Goal: Navigation & Orientation: Find specific page/section

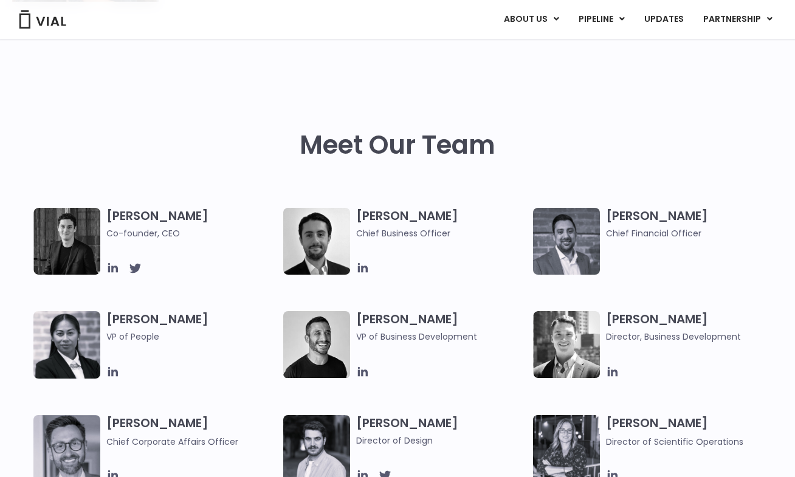
scroll to position [514, 0]
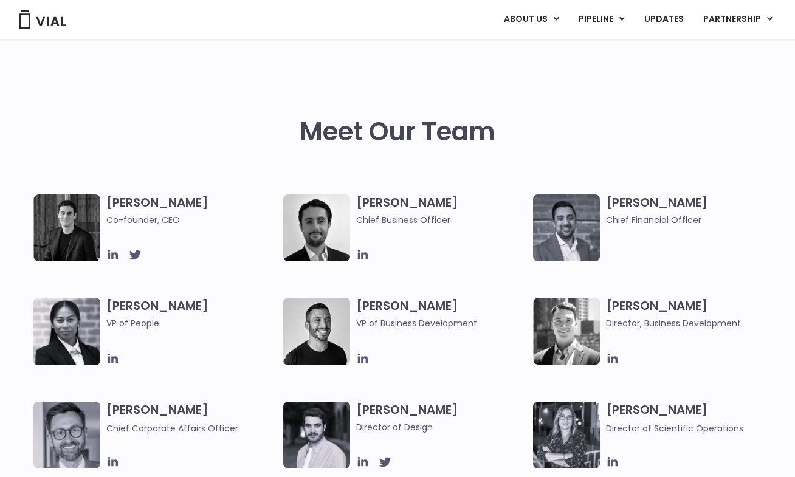
click at [563, 213] on img at bounding box center [566, 227] width 67 height 67
